Goal: Task Accomplishment & Management: Manage account settings

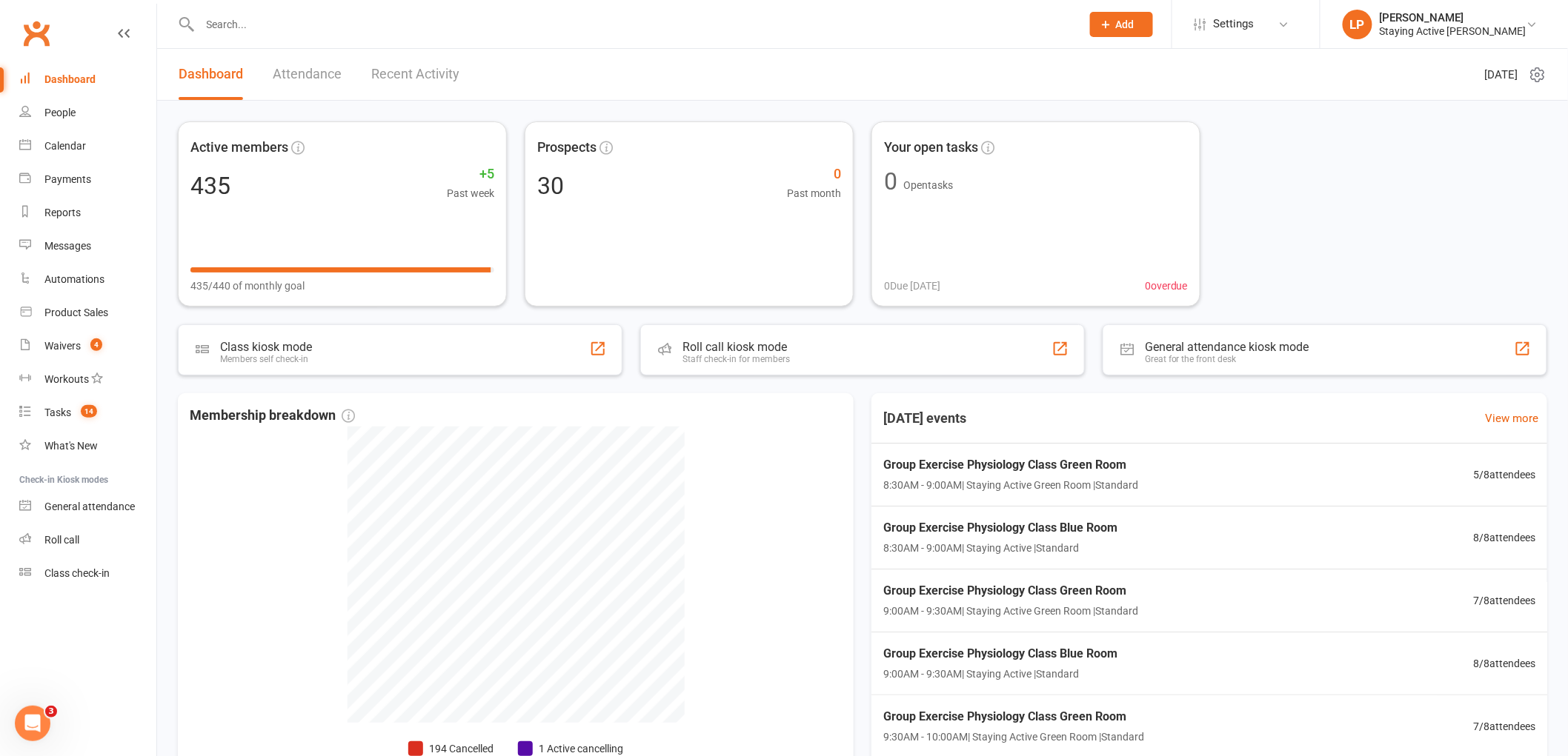
click at [408, 27] on input "text" at bounding box center [633, 24] width 876 height 21
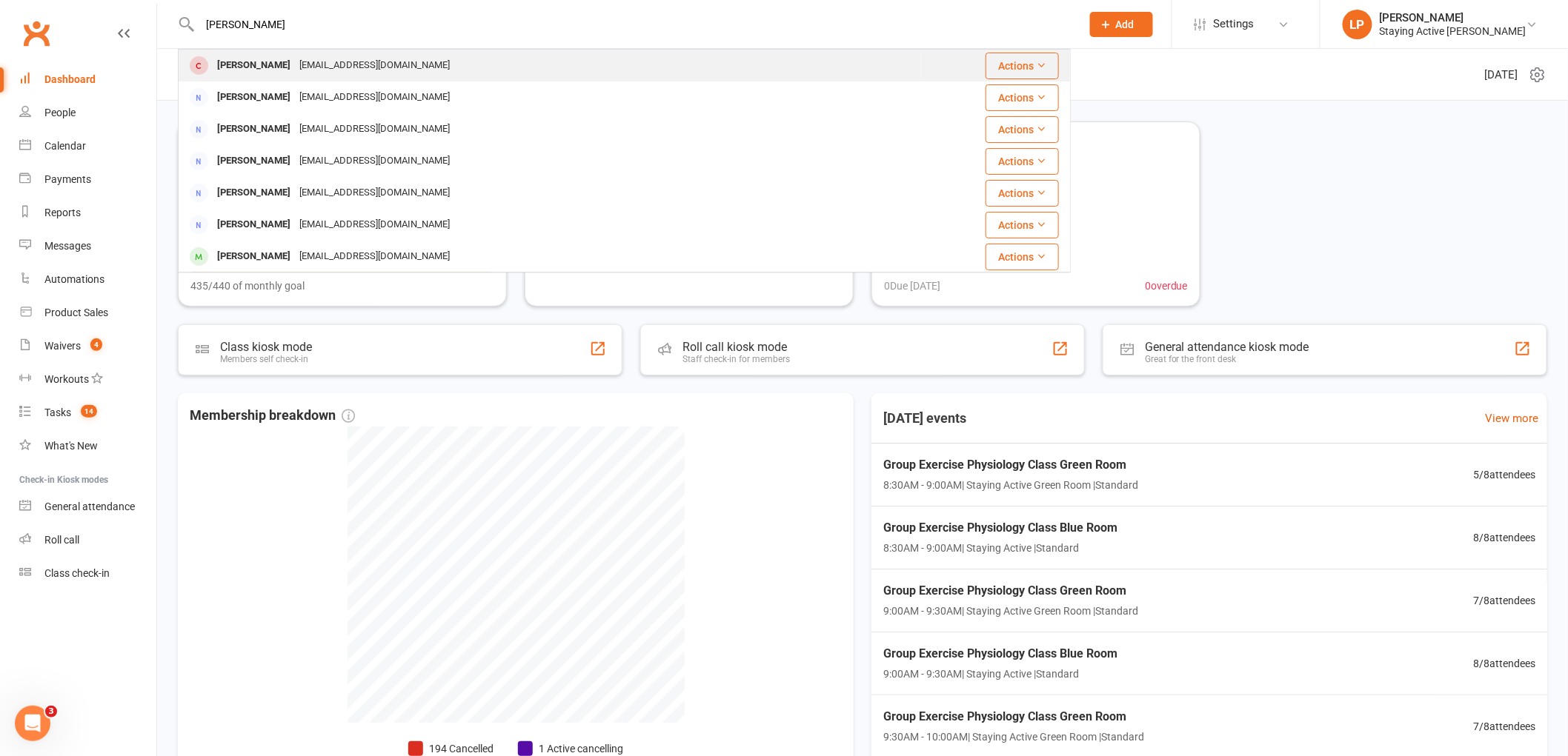
type input "[PERSON_NAME]"
click at [369, 52] on div "[PERSON_NAME] [EMAIL_ADDRESS][DOMAIN_NAME]" at bounding box center [550, 66] width 741 height 31
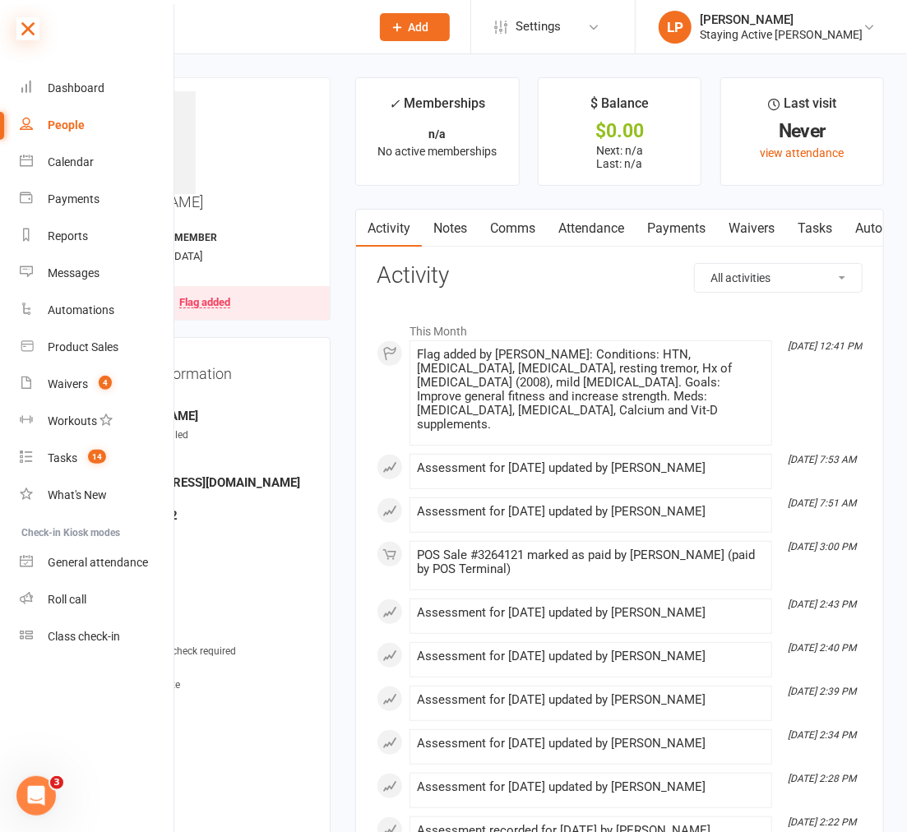
click at [30, 27] on icon at bounding box center [27, 28] width 23 height 23
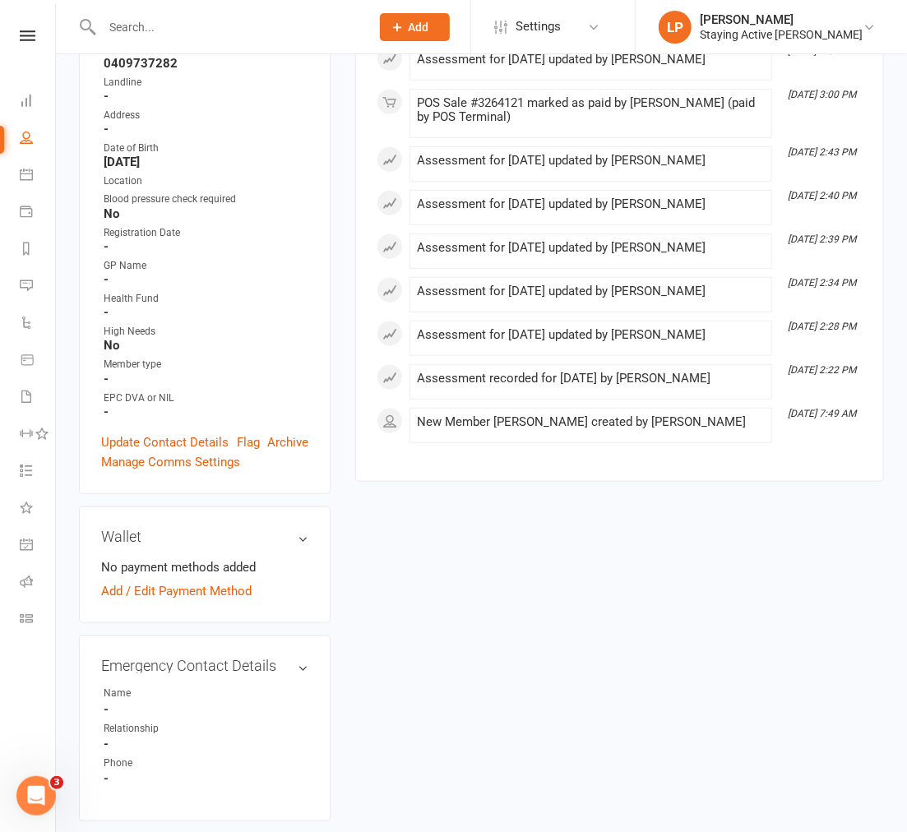
scroll to position [456, 0]
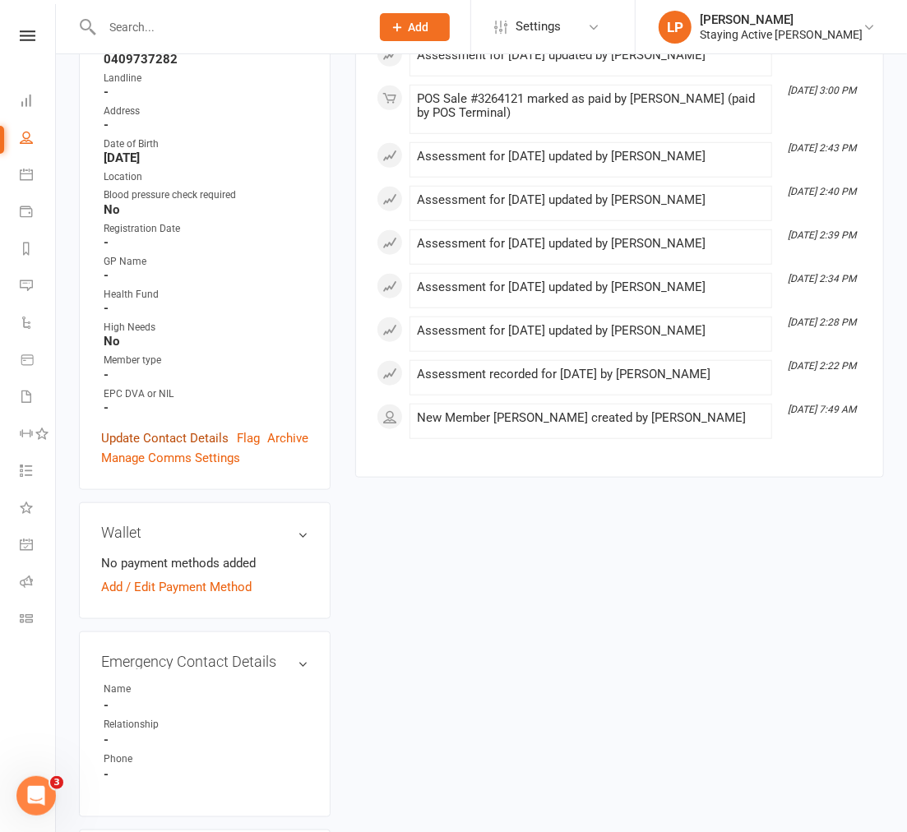
click at [148, 428] on link "Update Contact Details" at bounding box center [164, 438] width 127 height 20
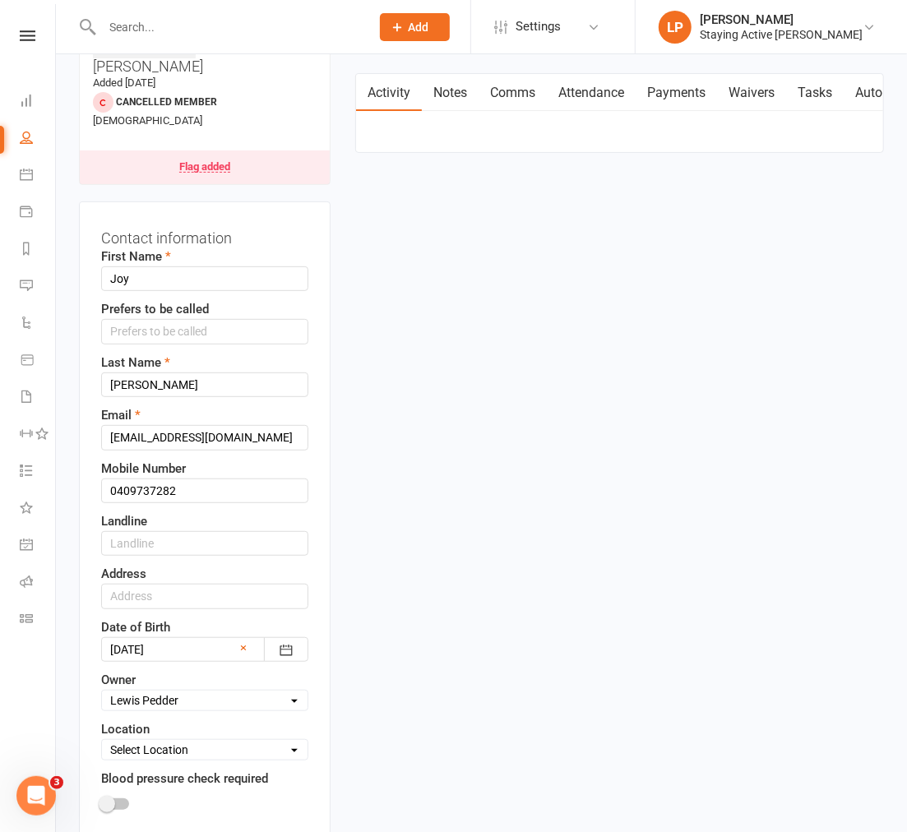
scroll to position [169, 0]
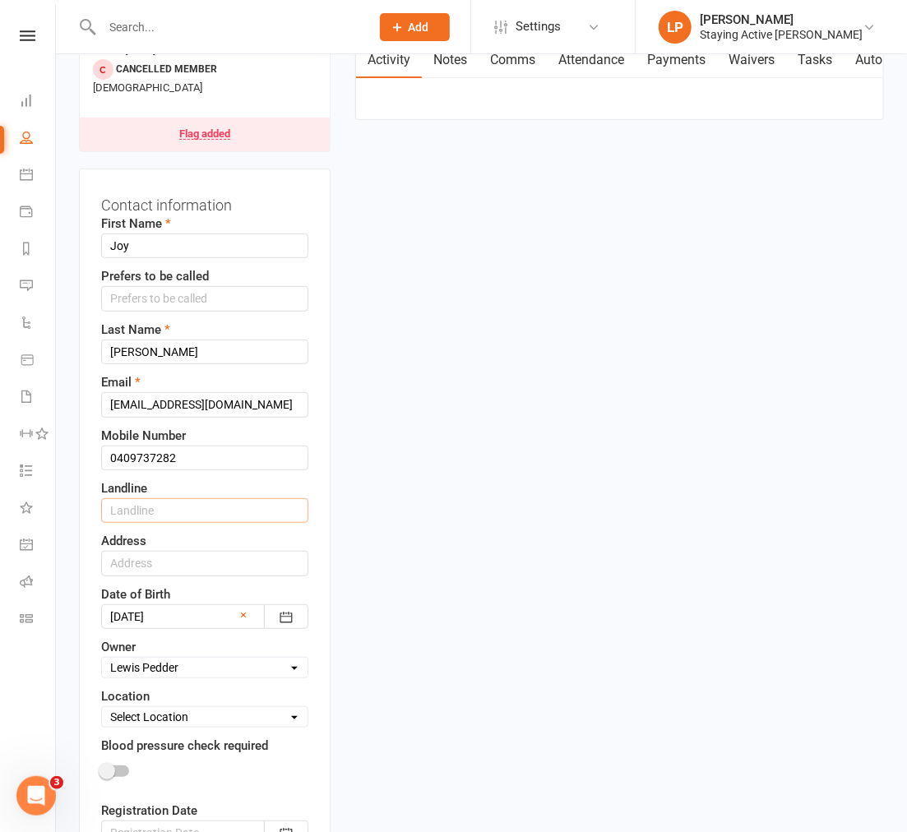
click at [169, 498] on input "text" at bounding box center [204, 510] width 207 height 25
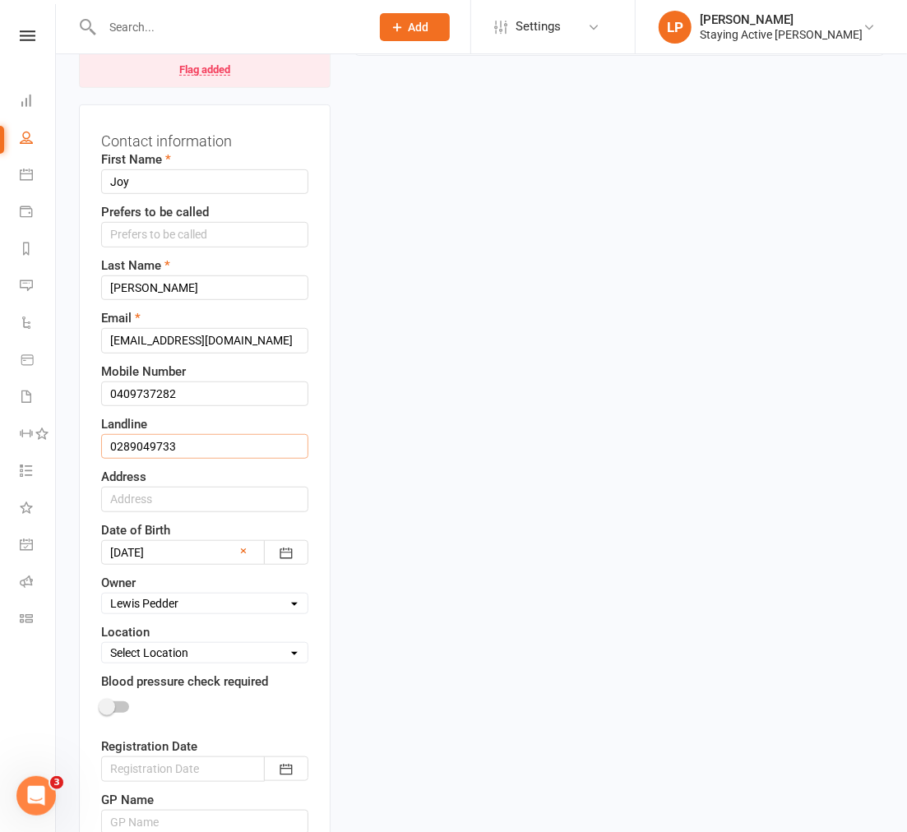
scroll to position [260, 0]
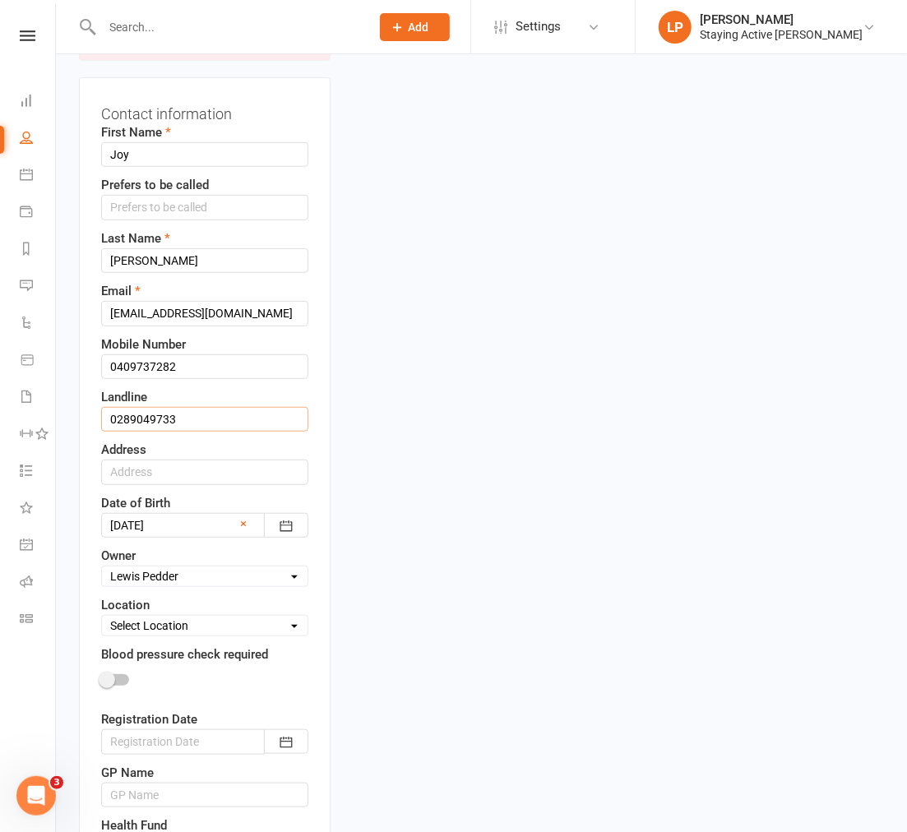
type input "0289049733"
click at [198, 459] on input "text" at bounding box center [204, 471] width 207 height 25
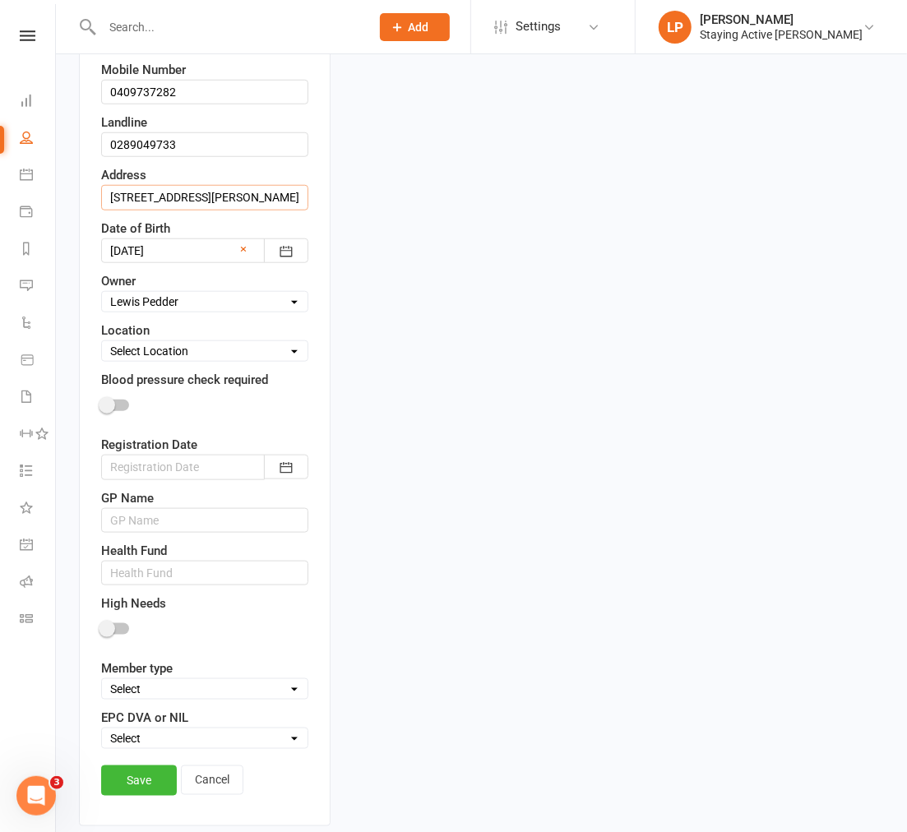
scroll to position [626, 0]
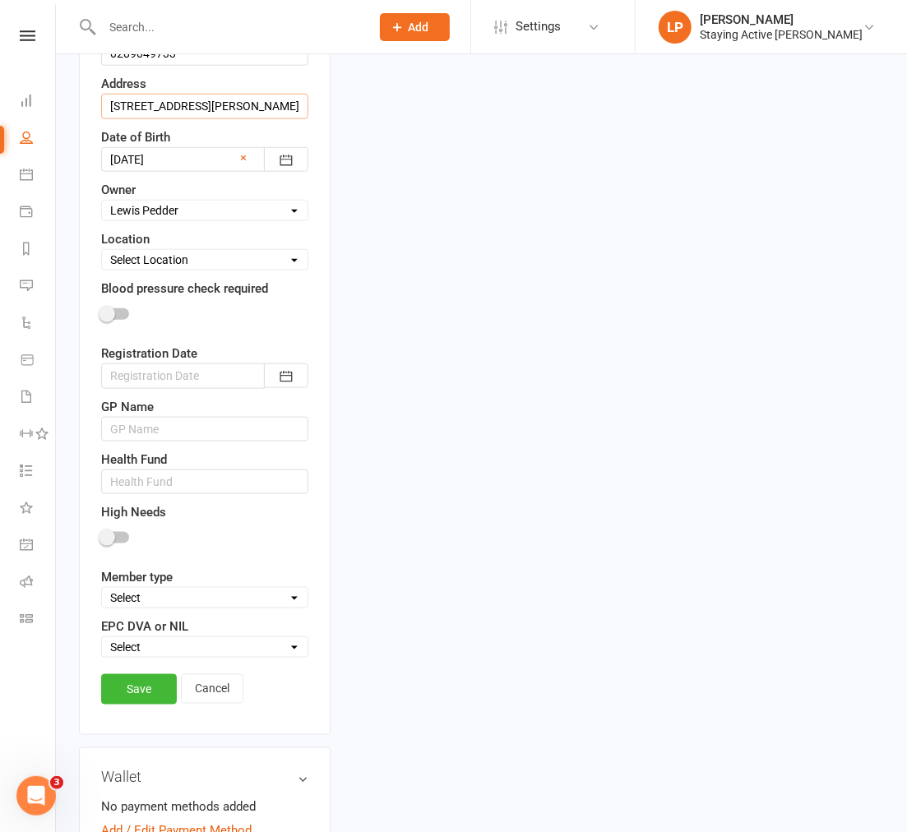
type input "[STREET_ADDRESS][PERSON_NAME]"
drag, startPoint x: 178, startPoint y: 350, endPoint x: 170, endPoint y: 347, distance: 8.9
click at [179, 417] on input "text" at bounding box center [204, 429] width 207 height 25
type input "Dr [PERSON_NAME]"
click at [153, 469] on input "text" at bounding box center [204, 481] width 207 height 25
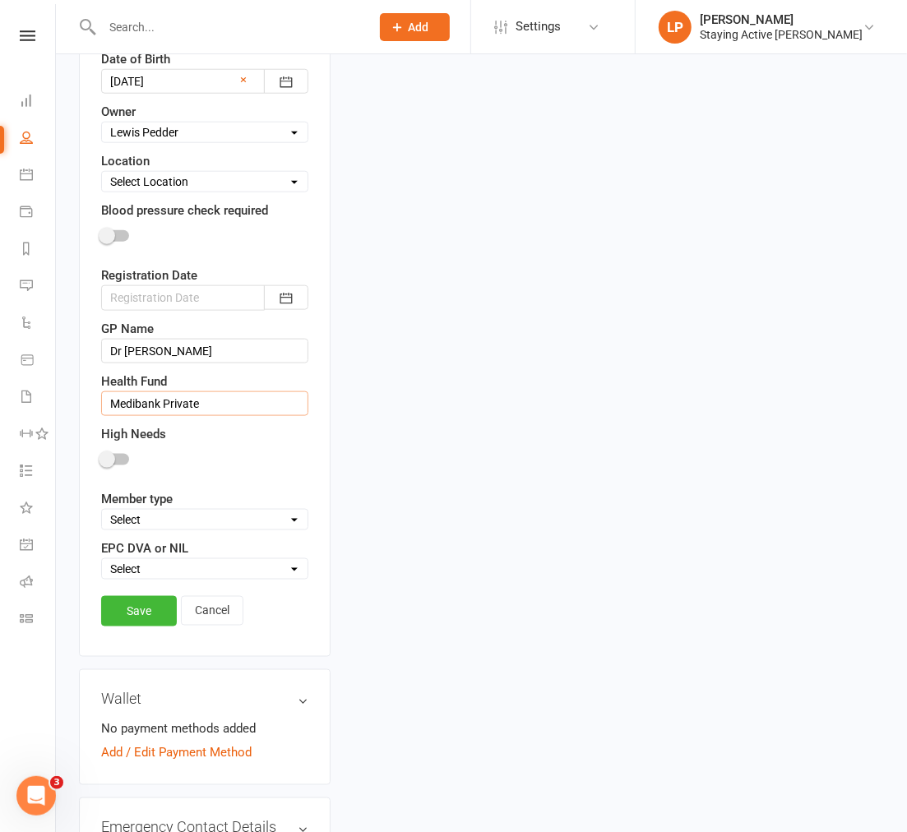
scroll to position [808, 0]
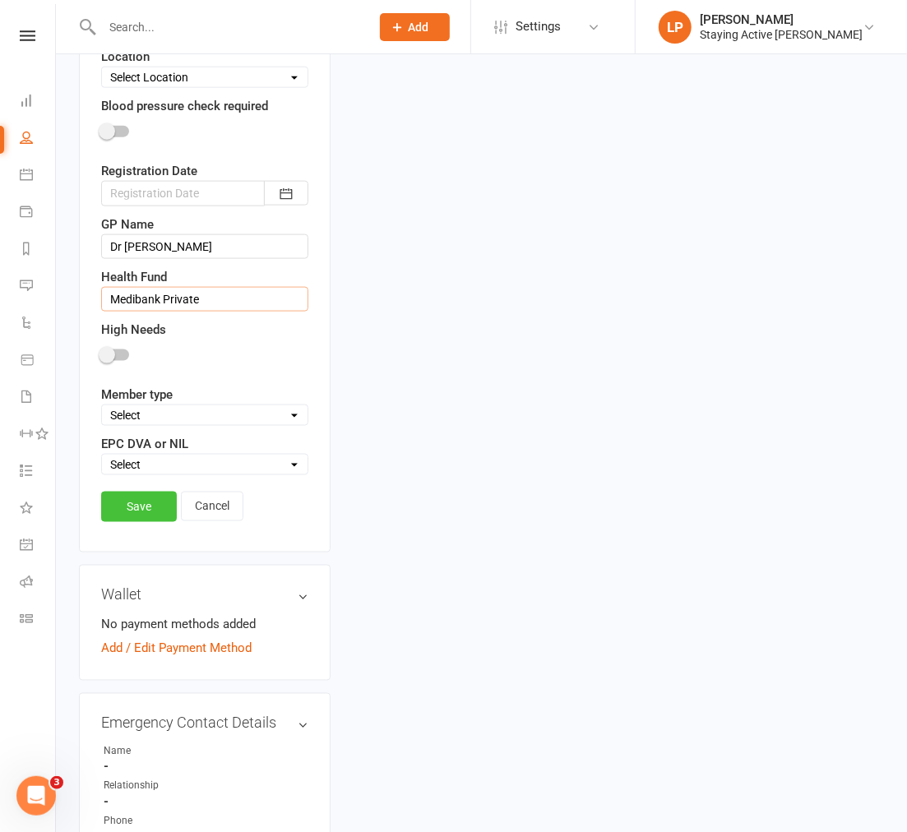
type input "Medibank Private"
click at [157, 492] on link "Save" at bounding box center [139, 507] width 76 height 30
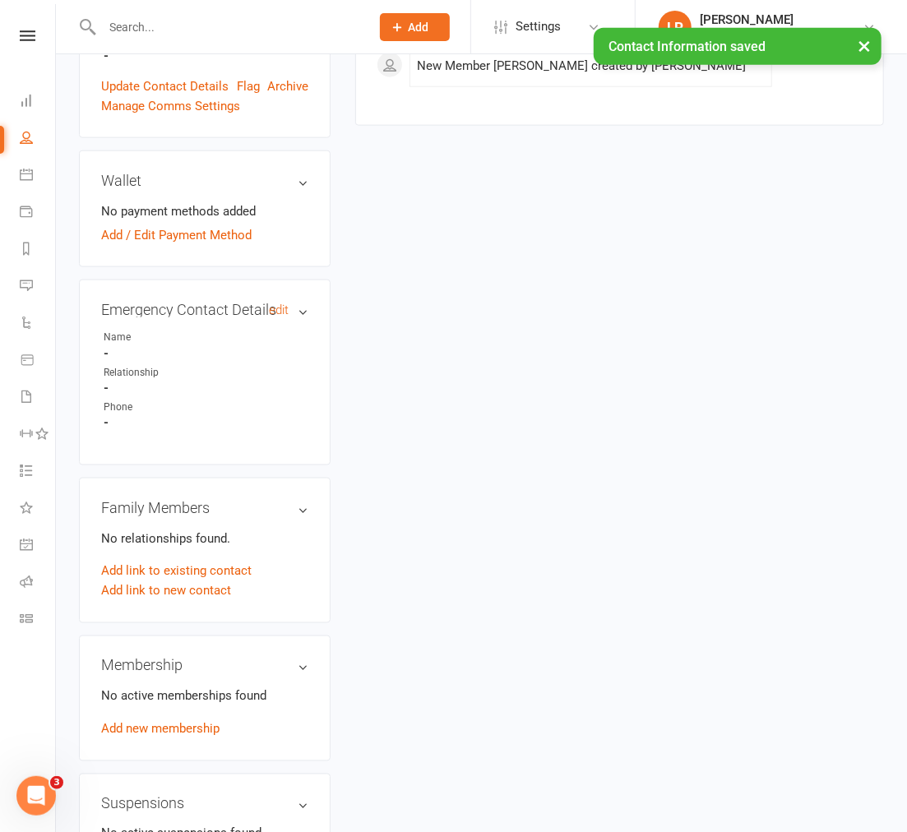
click at [309, 279] on div "Emergency Contact Details edit Name - Relationship - Phone -" at bounding box center [205, 372] width 252 height 186
click at [271, 303] on link "edit" at bounding box center [279, 310] width 20 height 14
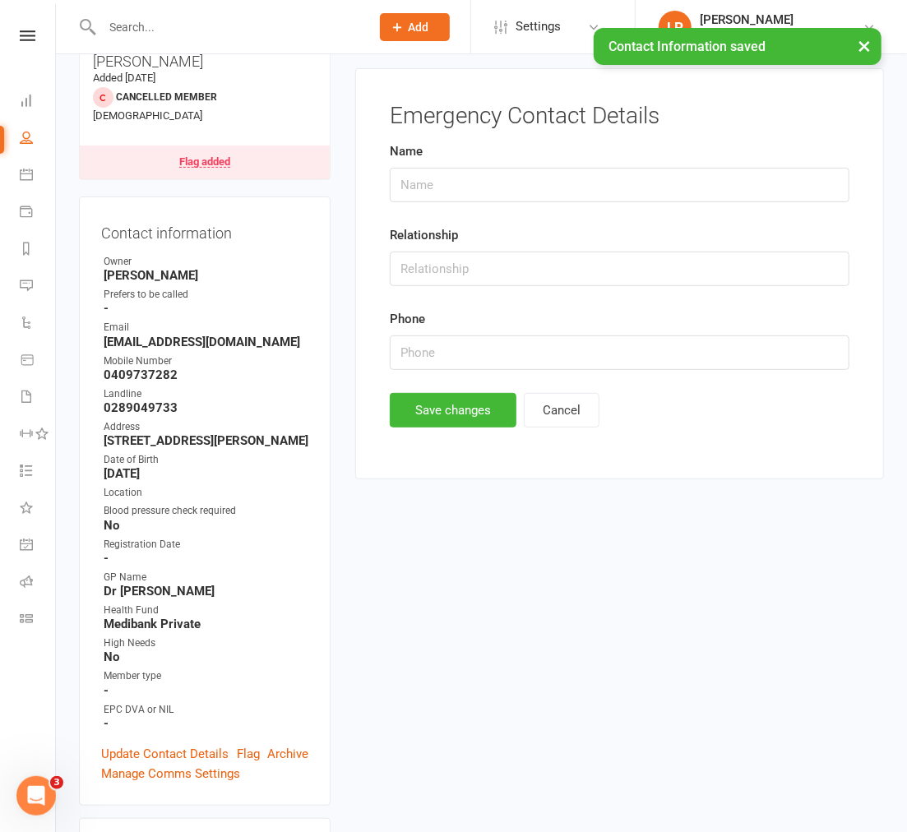
scroll to position [126, 0]
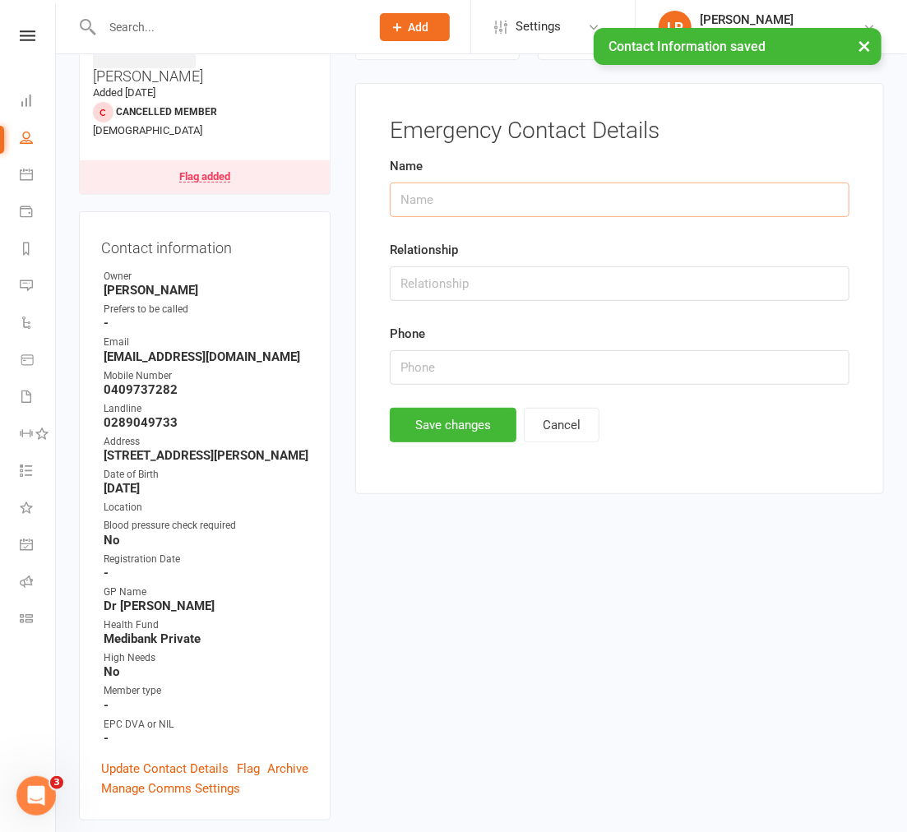
click at [473, 190] on input "text" at bounding box center [619, 199] width 459 height 35
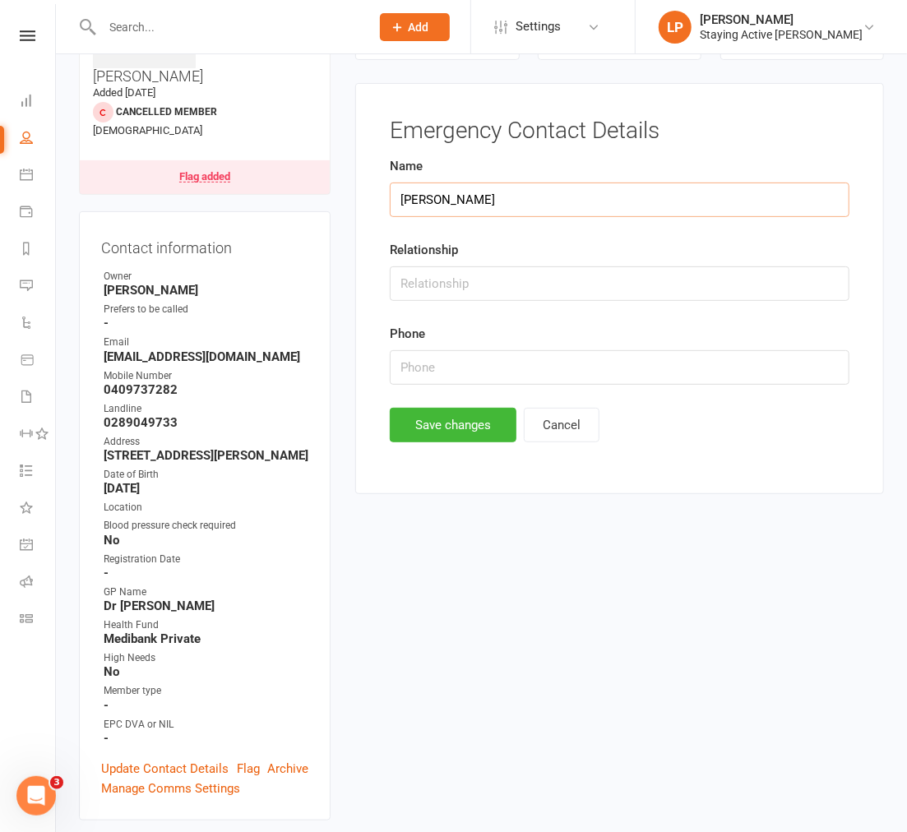
type input "[PERSON_NAME]"
click at [429, 277] on input "Daugher" at bounding box center [619, 283] width 459 height 35
type input "Daugther"
click at [431, 364] on input "text" at bounding box center [619, 367] width 459 height 35
type input "0409737282"
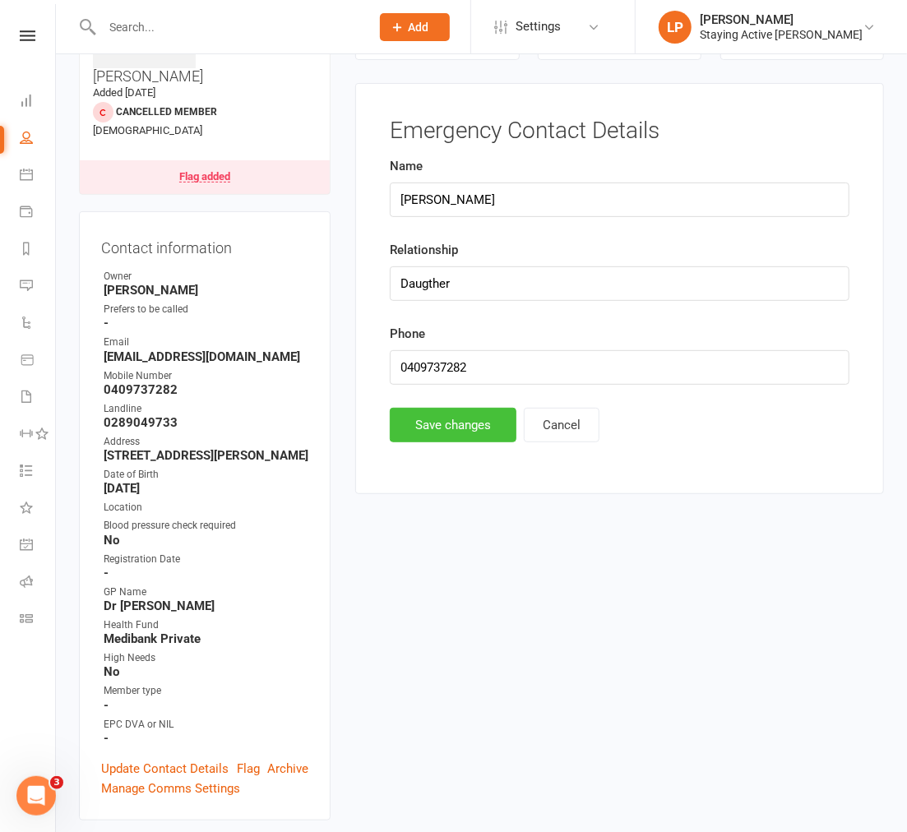
click at [455, 413] on button "Save changes" at bounding box center [453, 425] width 127 height 35
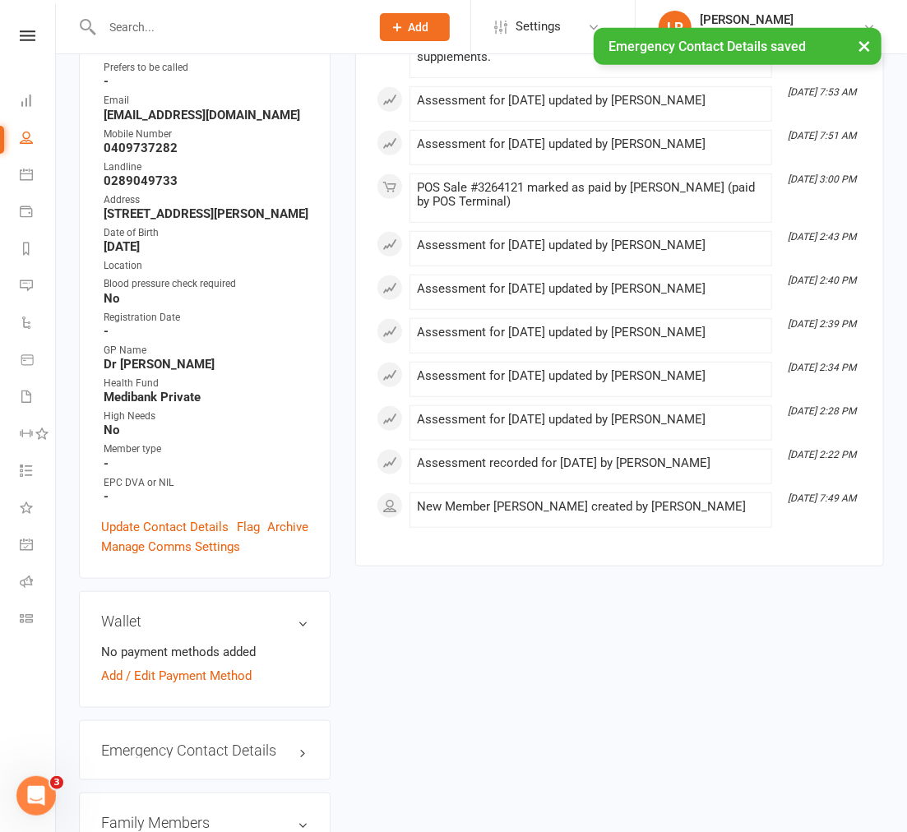
scroll to position [582, 0]
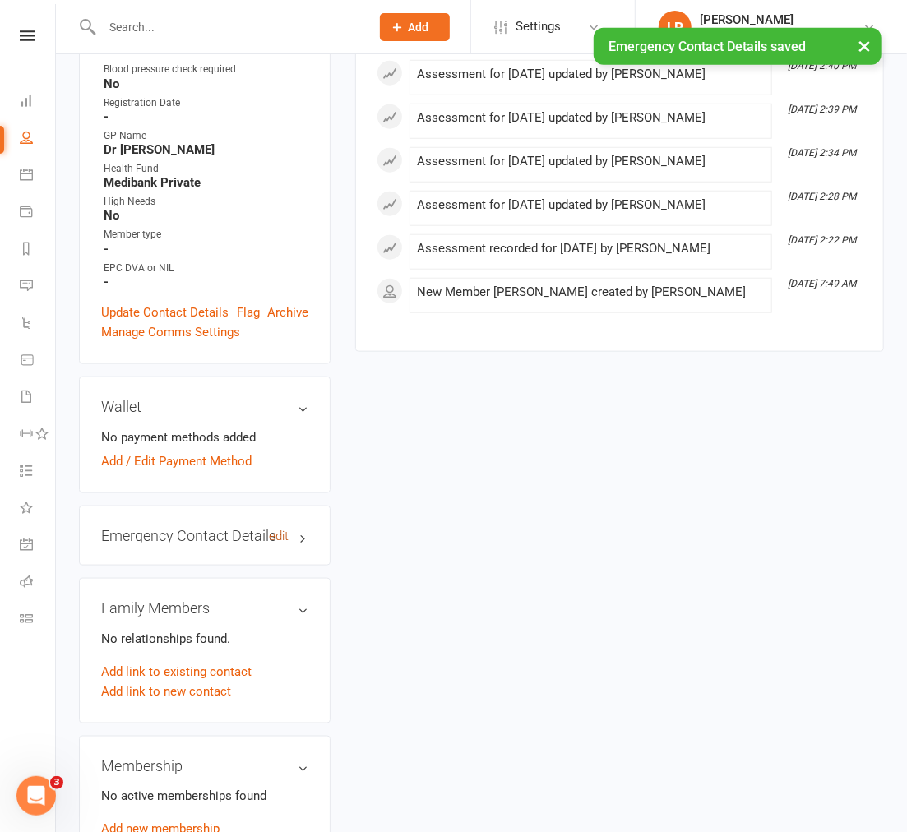
click at [275, 529] on link "edit" at bounding box center [279, 536] width 20 height 14
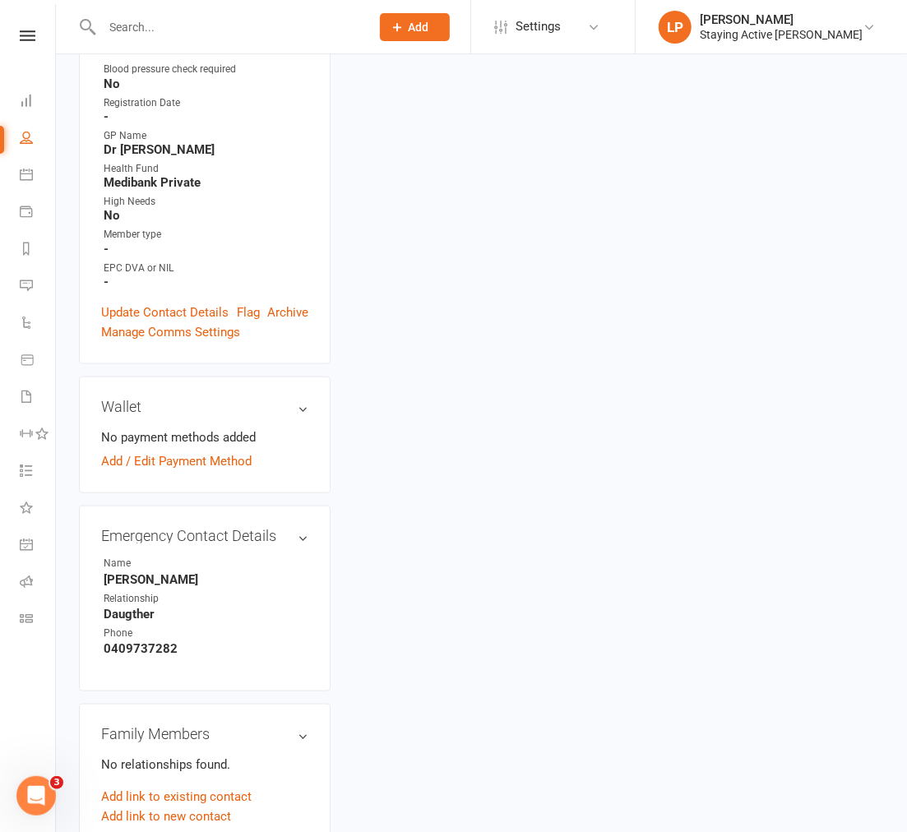
click at [373, 472] on div "upload photo [PERSON_NAME] Added [DATE] Cancelled member [DEMOGRAPHIC_DATA] Fla…" at bounding box center [481, 664] width 829 height 2339
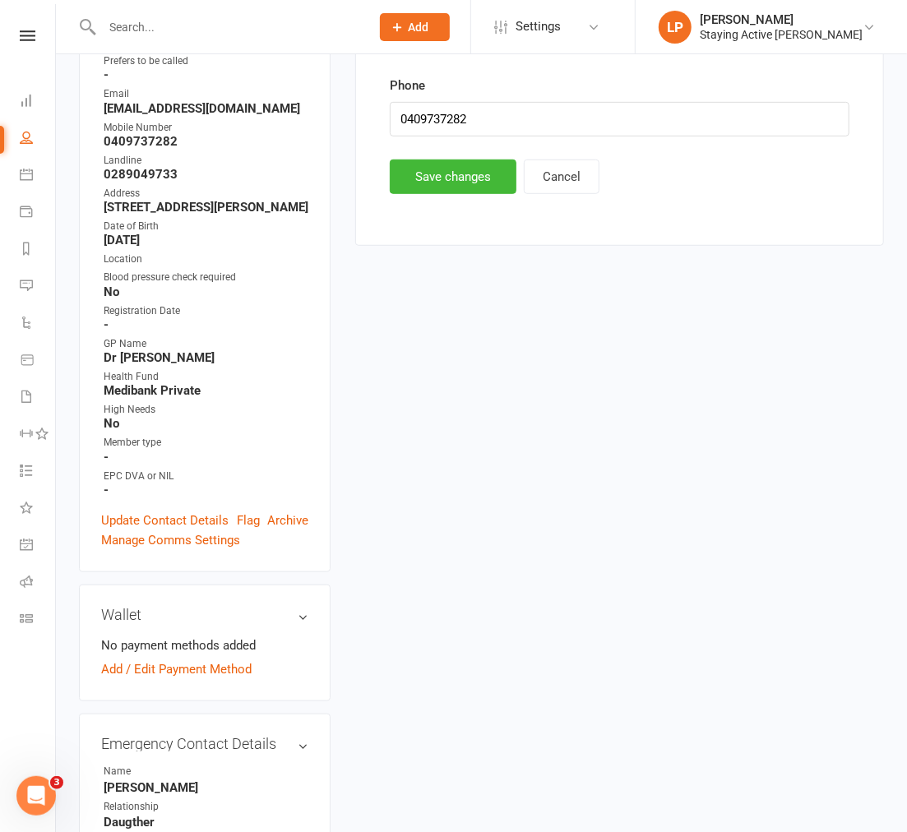
scroll to position [0, 0]
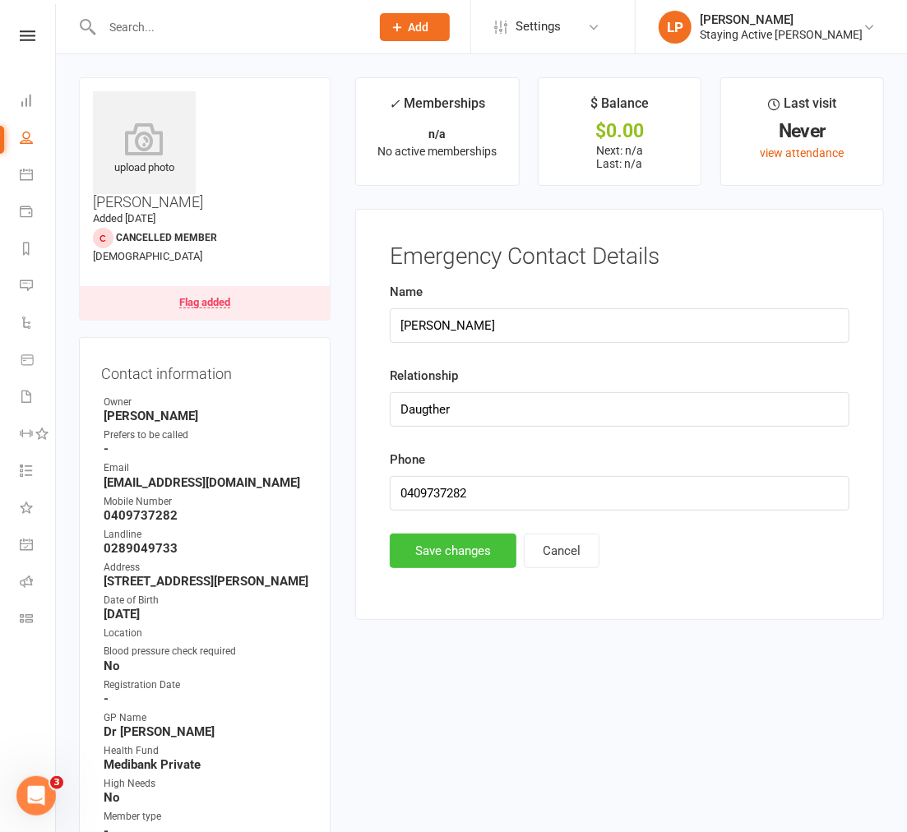
click at [459, 544] on button "Save changes" at bounding box center [453, 550] width 127 height 35
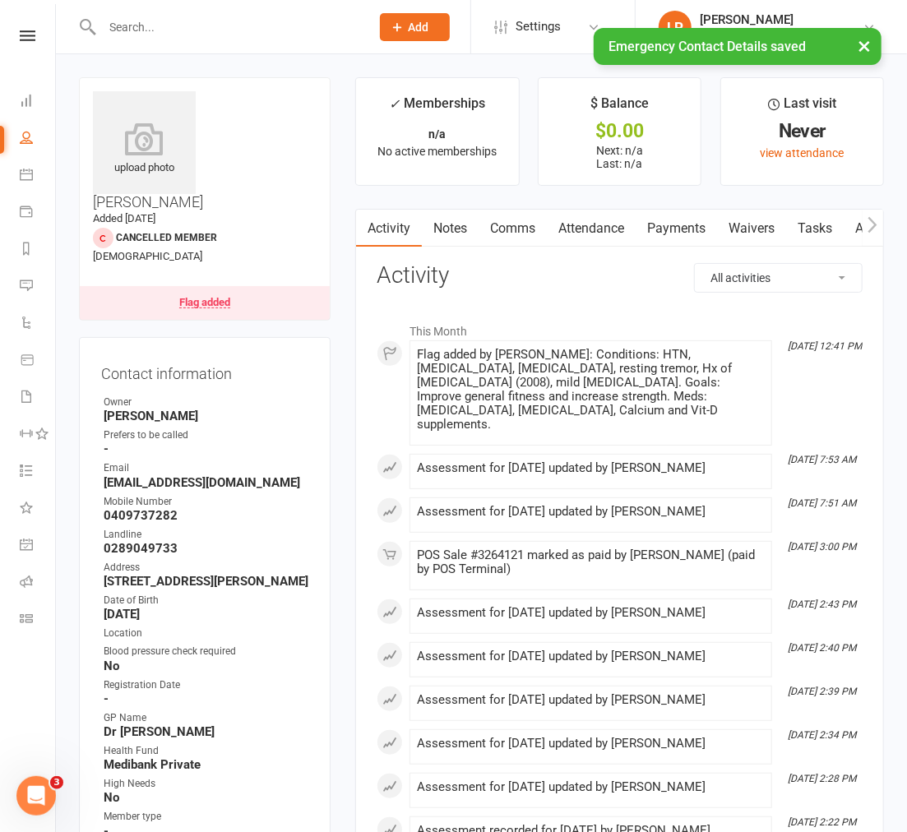
click at [680, 223] on link "Payments" at bounding box center [675, 229] width 81 height 38
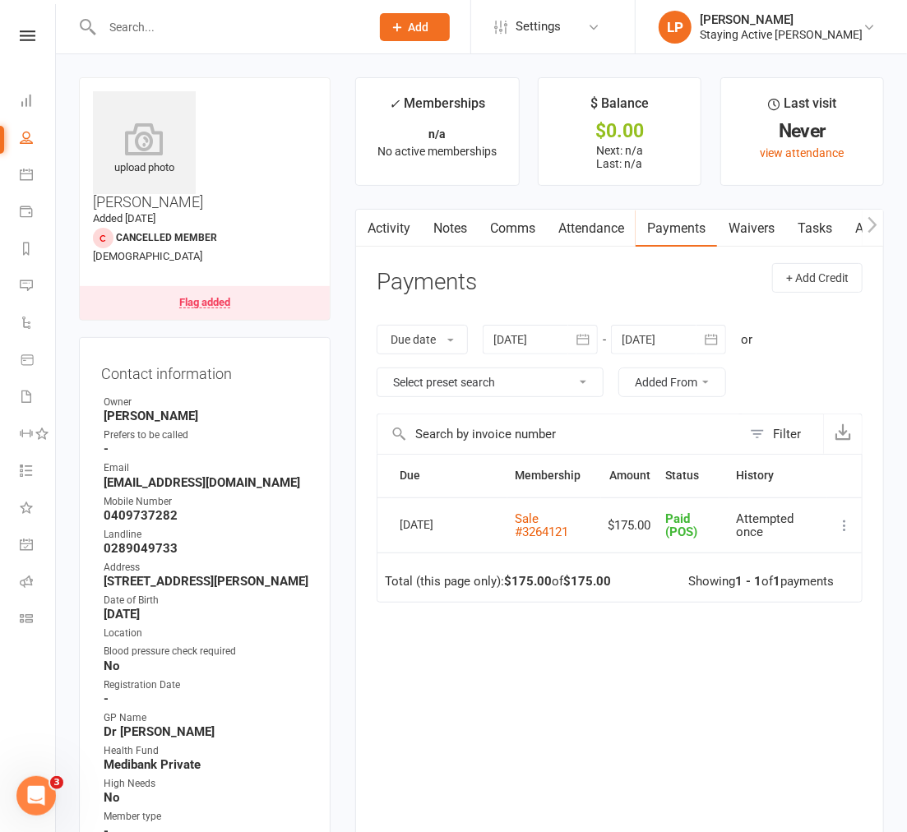
click at [192, 297] on div "Flag added" at bounding box center [204, 303] width 51 height 12
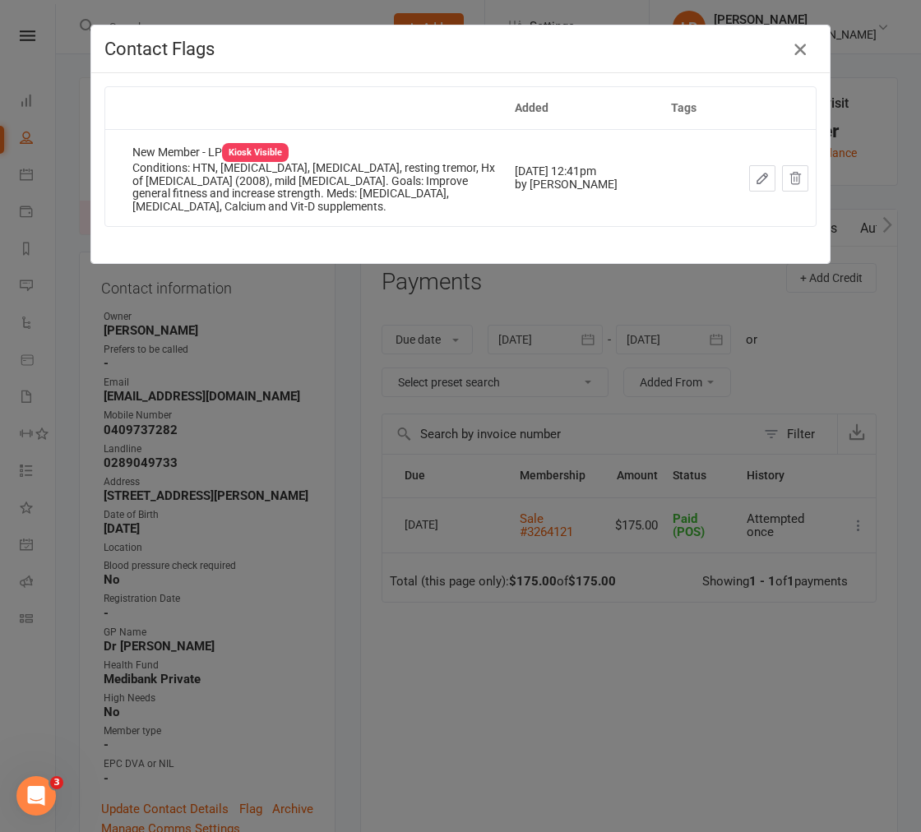
click at [798, 43] on icon "button" at bounding box center [800, 49] width 20 height 20
